Goal: Transaction & Acquisition: Subscribe to service/newsletter

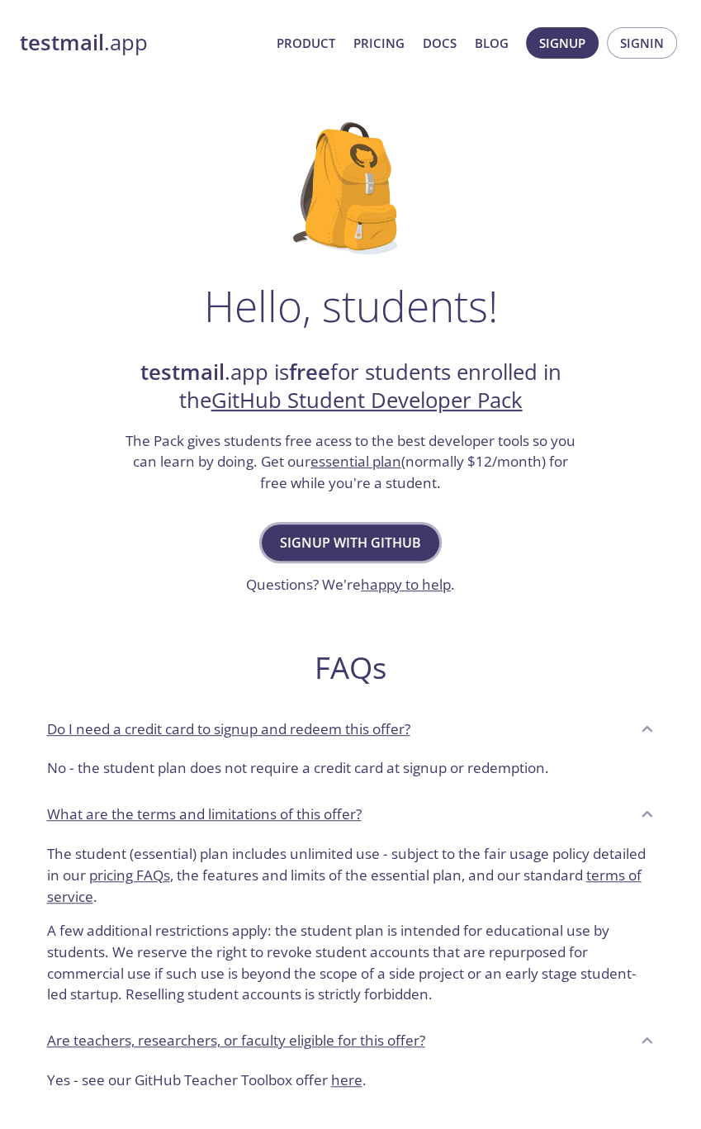
click at [374, 528] on button "Signup with GitHub" at bounding box center [351, 542] width 178 height 36
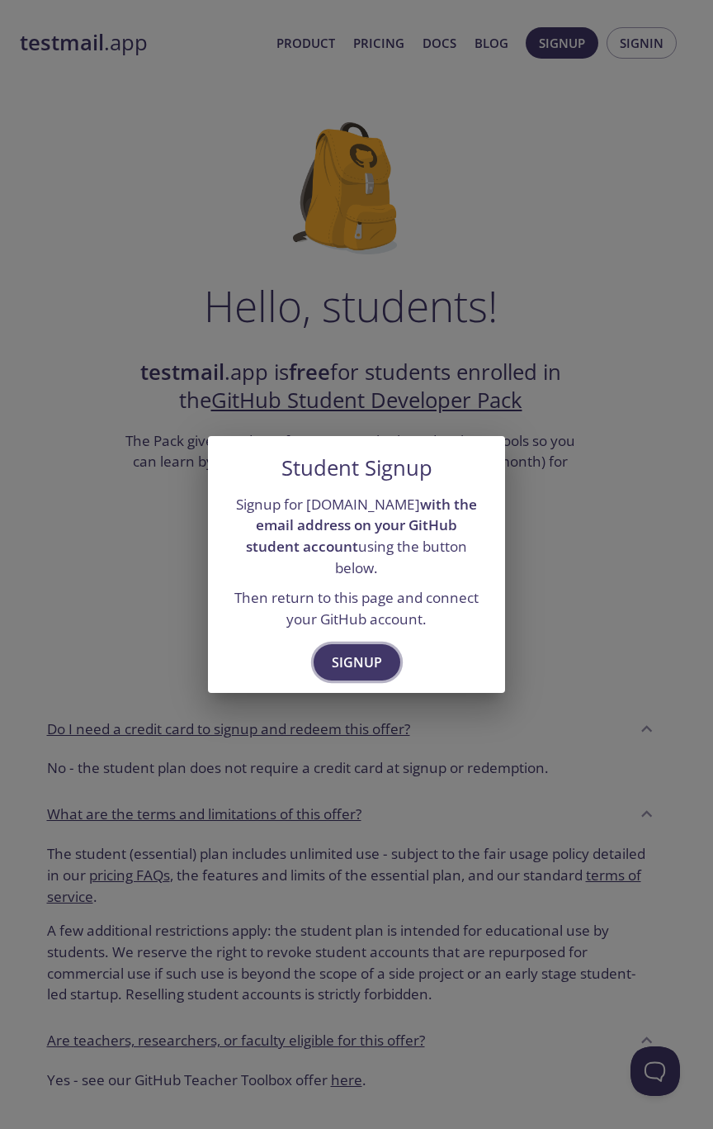
click at [367, 653] on span "Signup" at bounding box center [357, 662] width 50 height 23
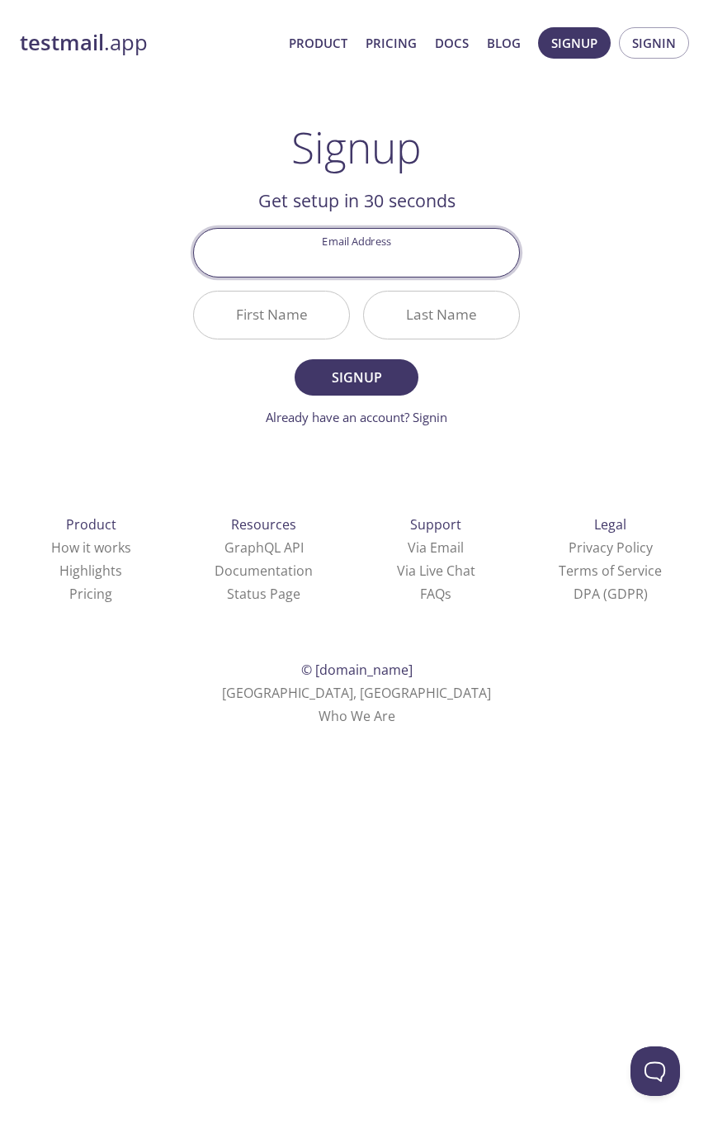
click at [448, 268] on input "Email Address" at bounding box center [356, 252] width 325 height 47
type input "[EMAIL_ADDRESS][DOMAIN_NAME]"
click at [304, 325] on input "First Name" at bounding box center [271, 315] width 155 height 47
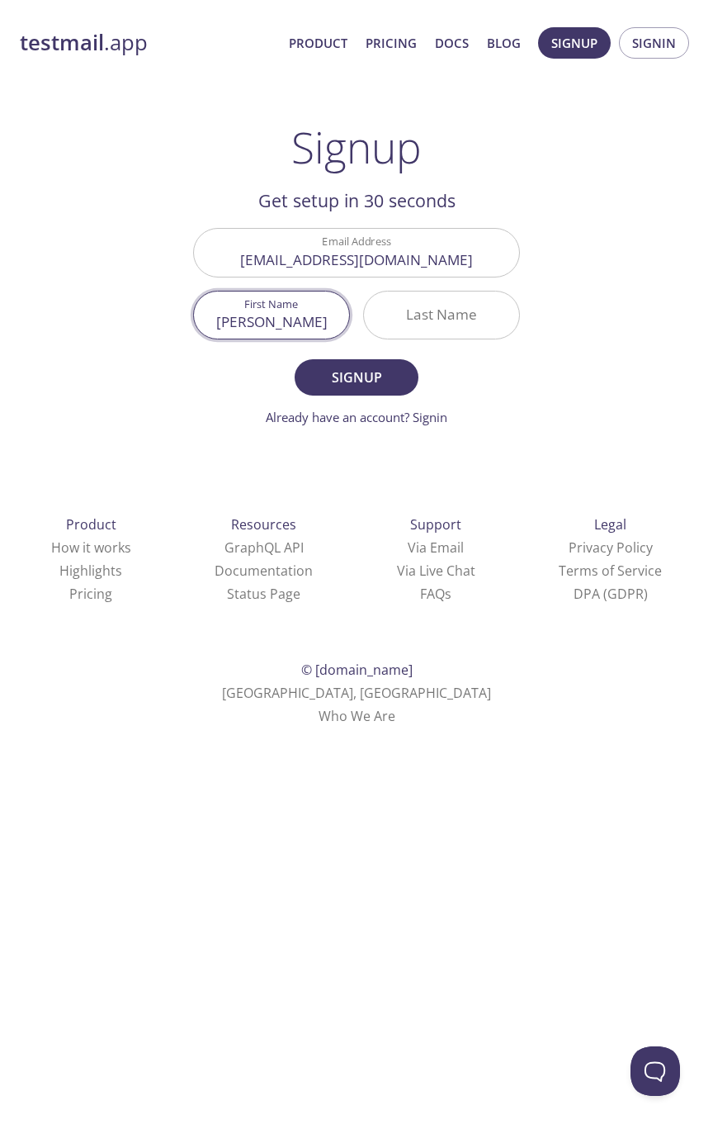
type input "[PERSON_NAME]"
drag, startPoint x: 482, startPoint y: 343, endPoint x: 476, endPoint y: 321, distance: 22.2
click at [482, 342] on div "Last Name" at bounding box center [442, 315] width 170 height 62
click at [476, 321] on input "Last Name" at bounding box center [441, 315] width 155 height 47
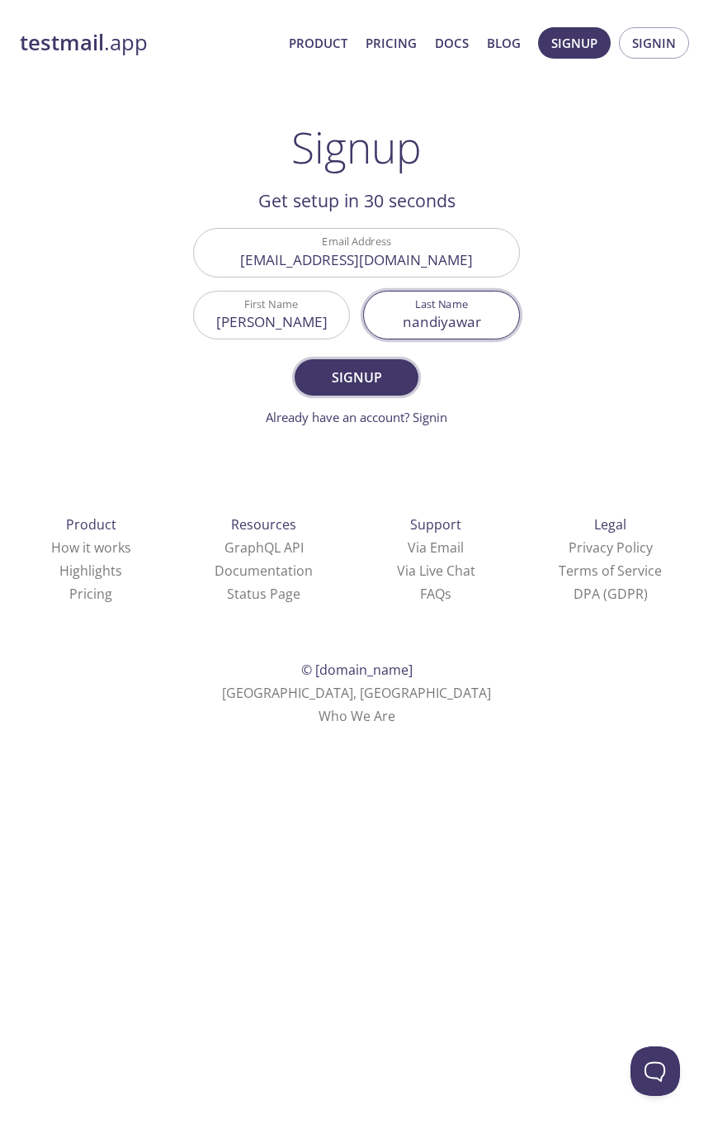
type input "nandiyawar"
click at [358, 372] on span "Signup" at bounding box center [357, 377] width 88 height 23
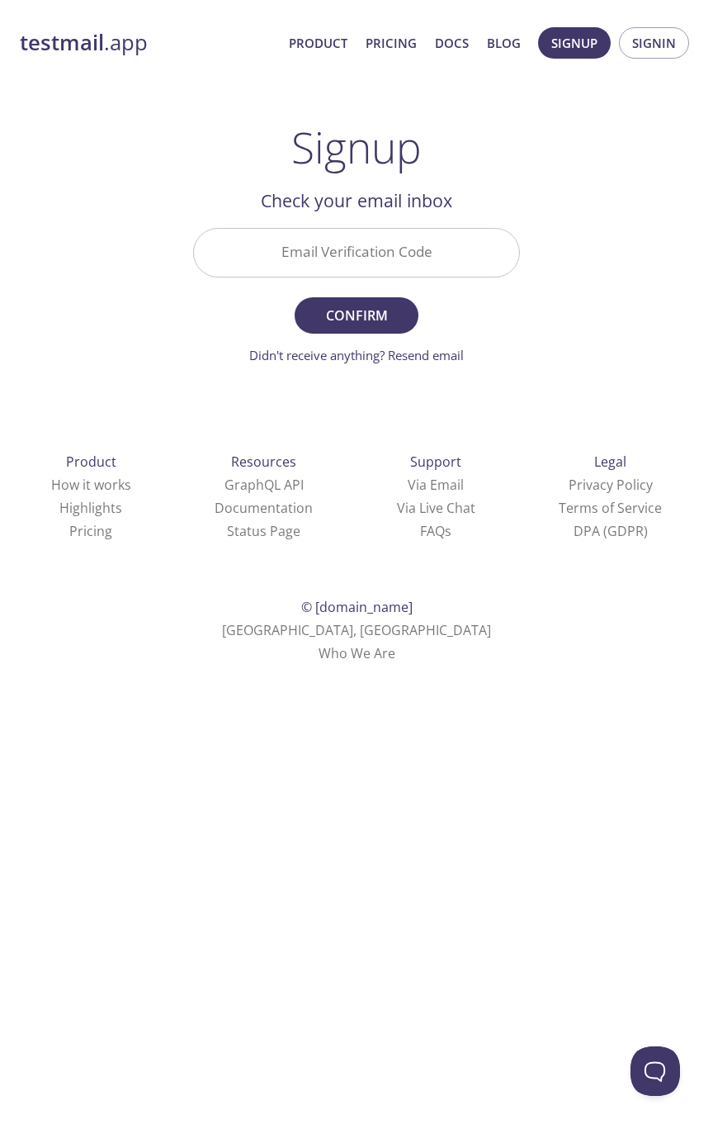
click at [376, 270] on input "Email Verification Code" at bounding box center [356, 252] width 325 height 47
click at [454, 267] on input "Email Verification Code" at bounding box center [356, 252] width 325 height 47
paste input "SPZY28E"
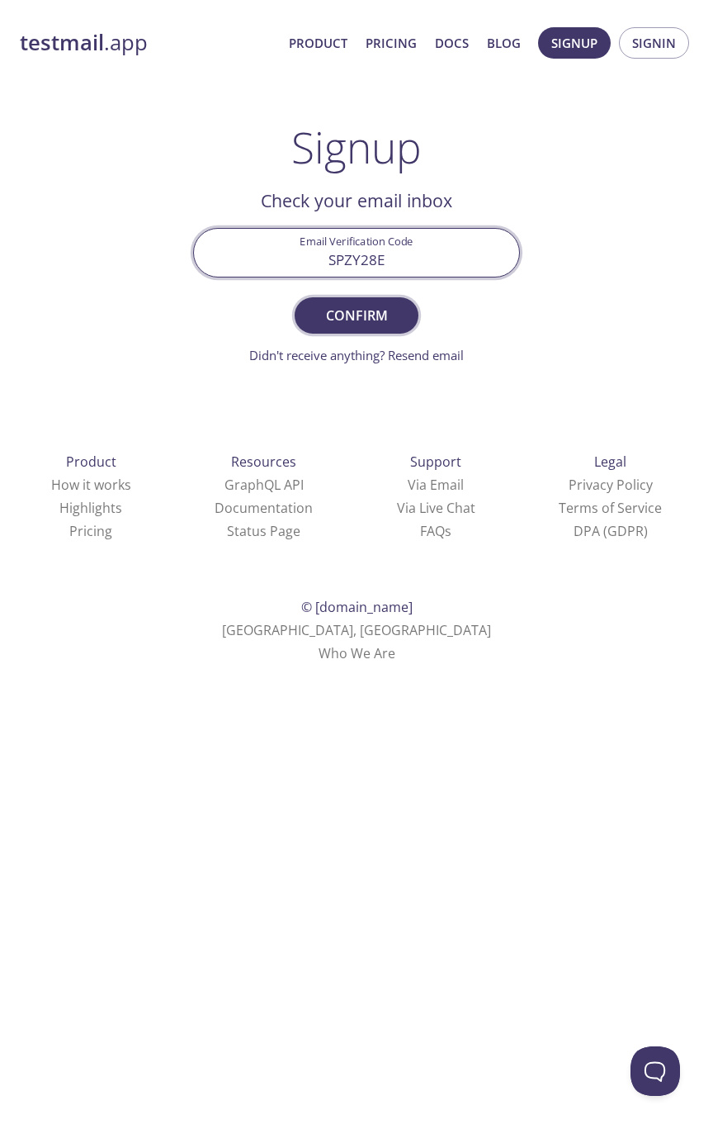
type input "SPZY28E"
click at [327, 324] on span "Confirm" at bounding box center [357, 315] width 88 height 23
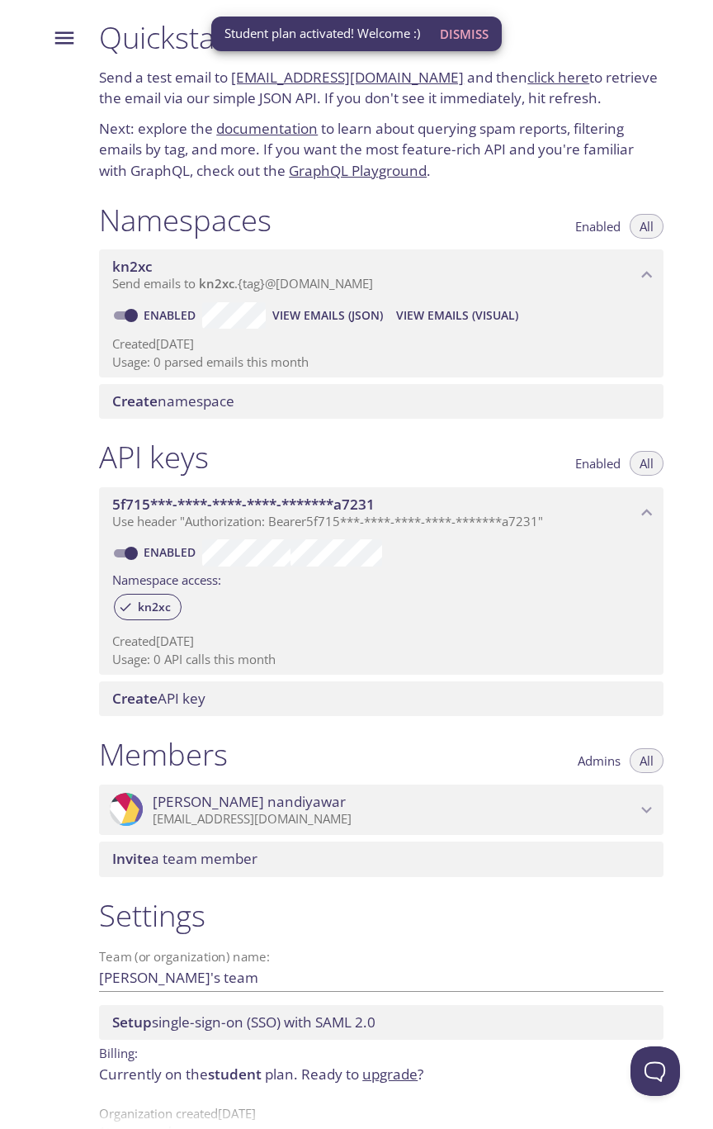
click at [435, 502] on span "5f715***-****-****-****-*******a7231" at bounding box center [374, 504] width 524 height 18
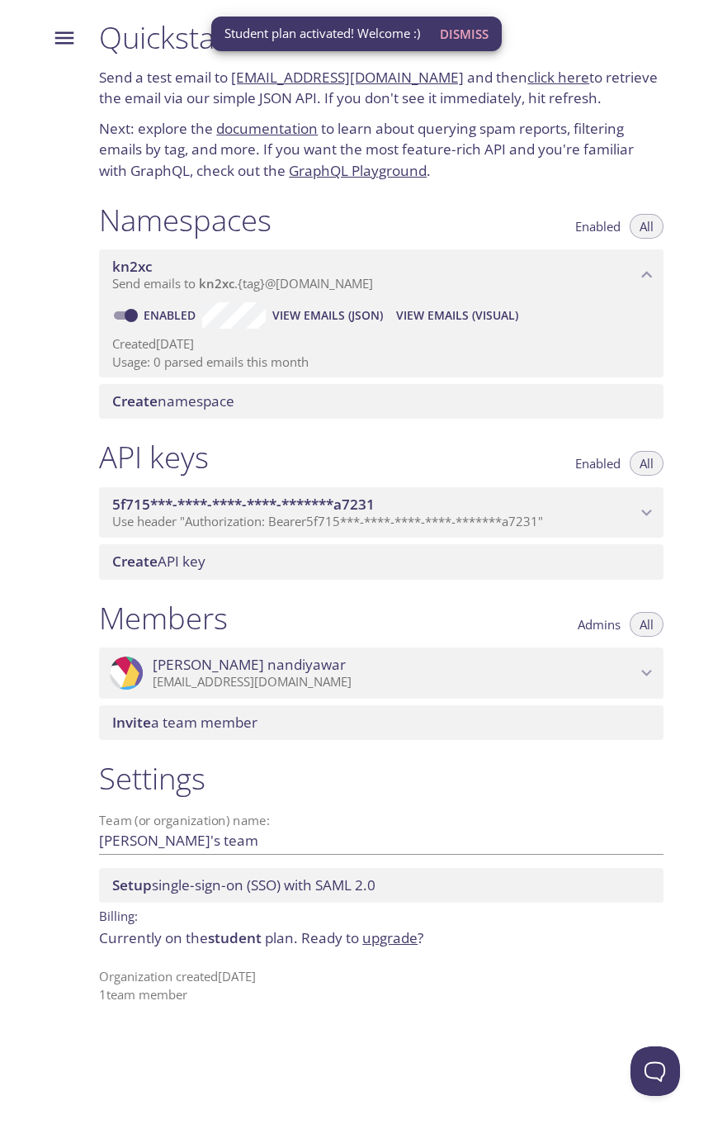
click at [476, 502] on span "5f715***-****-****-****-*******a7231" at bounding box center [374, 504] width 524 height 18
